Goal: Navigation & Orientation: Find specific page/section

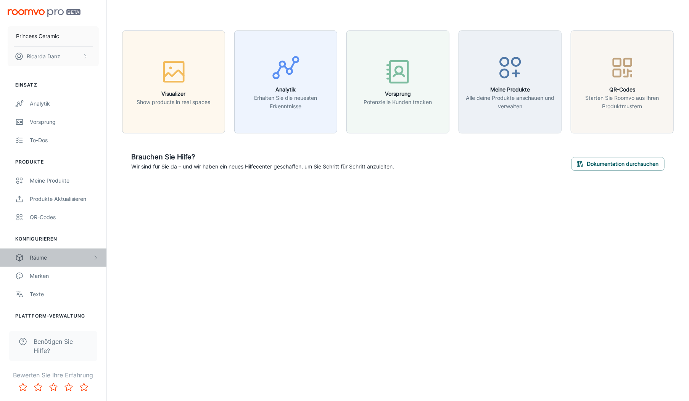
click at [55, 255] on div "Räume" at bounding box center [61, 258] width 63 height 8
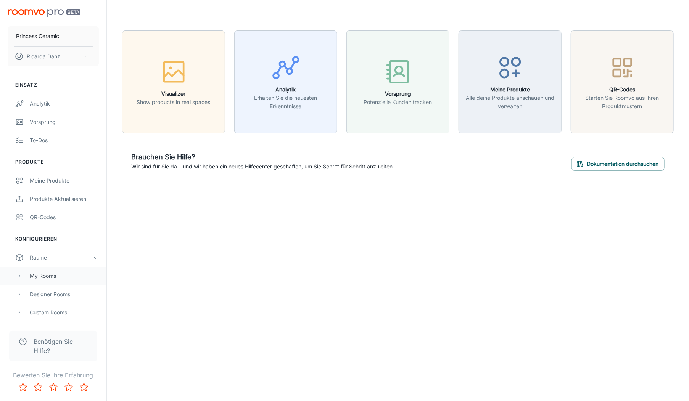
click at [47, 277] on div "My Rooms" at bounding box center [64, 276] width 69 height 8
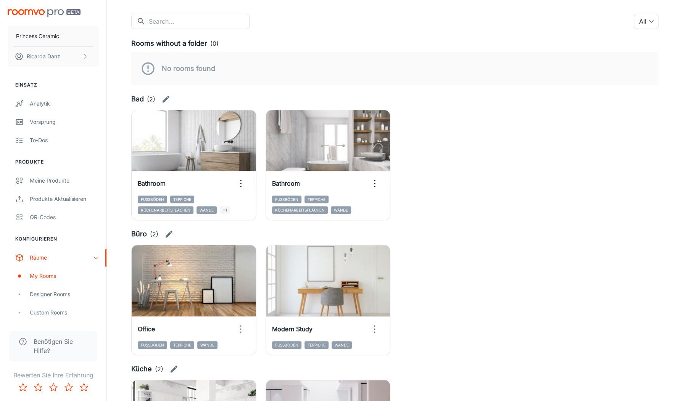
scroll to position [76, 0]
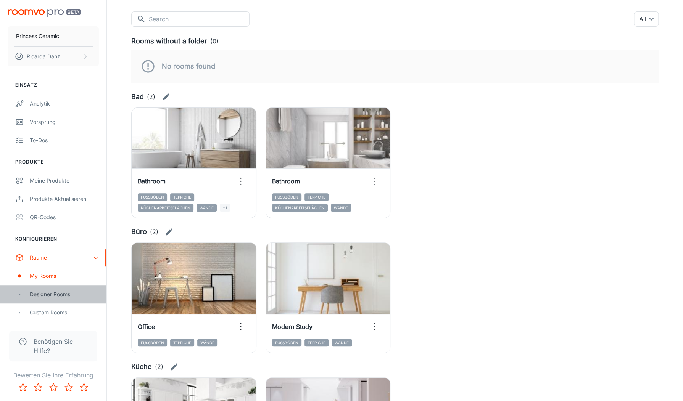
click at [60, 296] on div "Designer Rooms" at bounding box center [64, 294] width 69 height 8
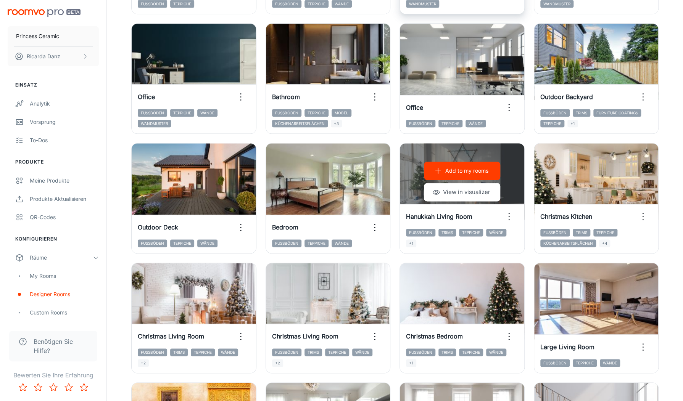
scroll to position [458, 0]
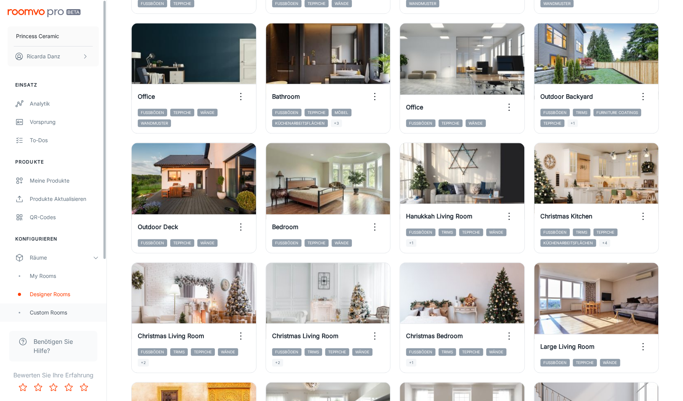
click at [36, 313] on div "Custom Rooms" at bounding box center [64, 313] width 69 height 8
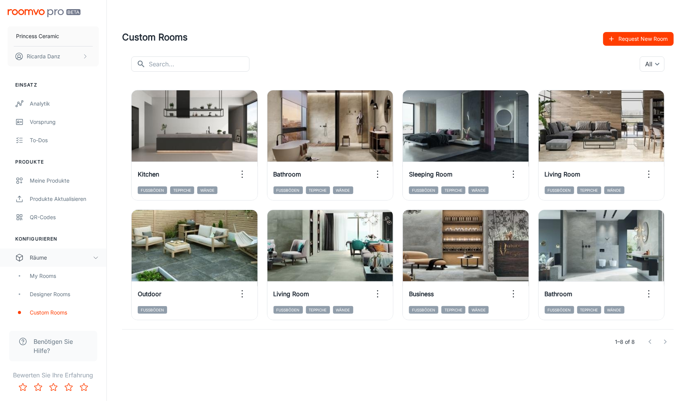
click at [97, 259] on icon "scrollable content" at bounding box center [96, 258] width 6 height 6
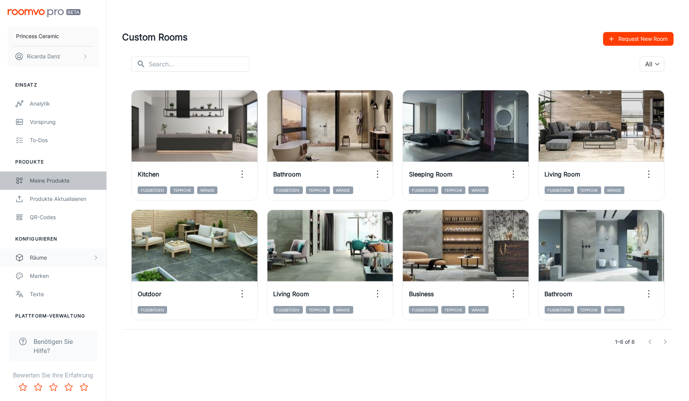
click at [68, 182] on div "Meine Produkte" at bounding box center [64, 181] width 69 height 8
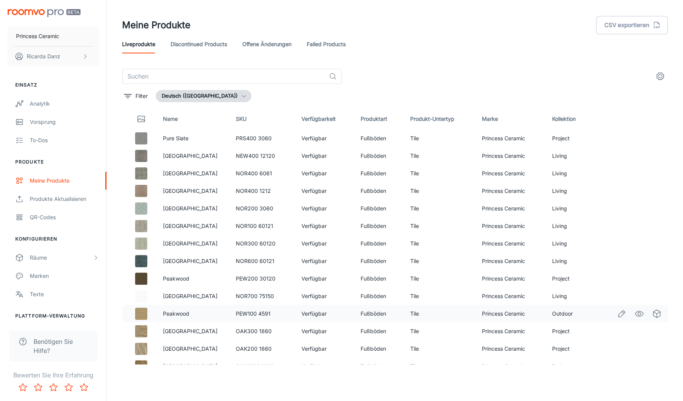
scroll to position [320, 0]
